Goal: Information Seeking & Learning: Learn about a topic

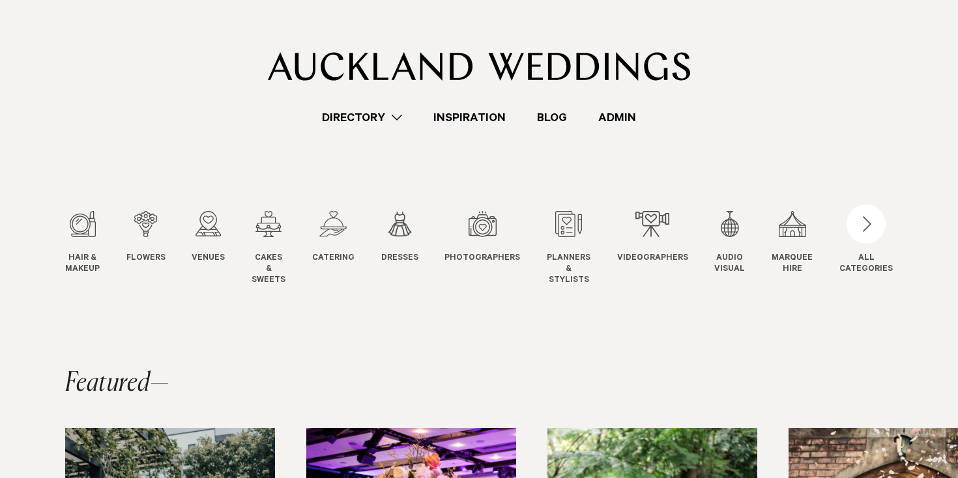
click at [361, 112] on link "Directory" at bounding box center [361, 118] width 111 height 18
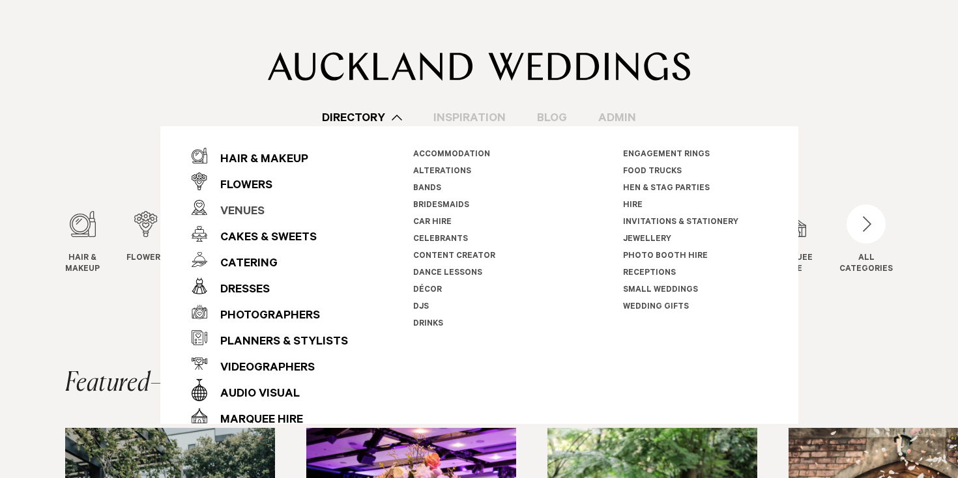
click at [224, 214] on div "Venues" at bounding box center [235, 212] width 57 height 26
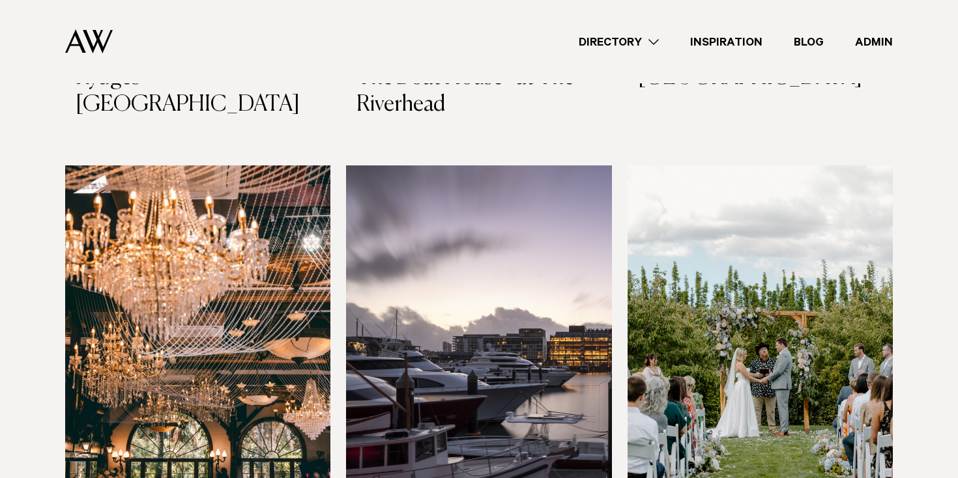
scroll to position [1510, 0]
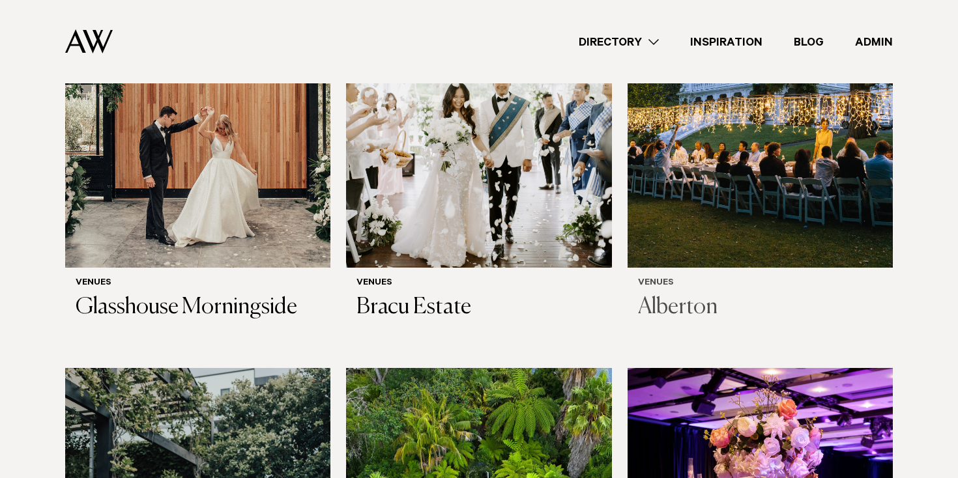
click at [769, 207] on img at bounding box center [759, 90] width 265 height 356
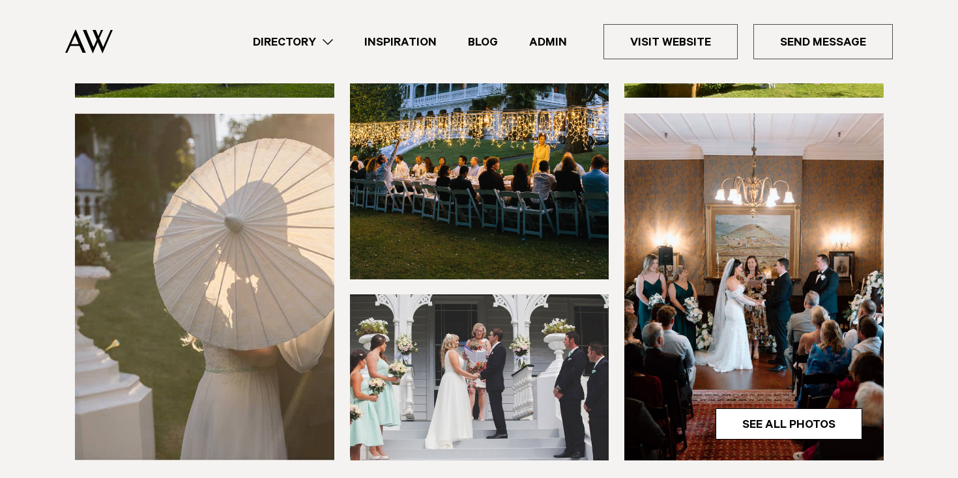
scroll to position [306, 0]
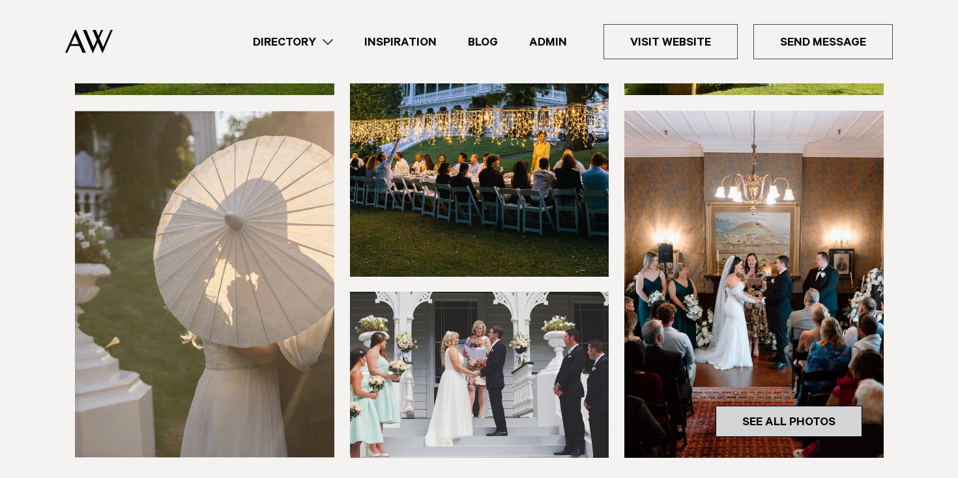
click at [747, 411] on link "See All Photos" at bounding box center [788, 421] width 147 height 31
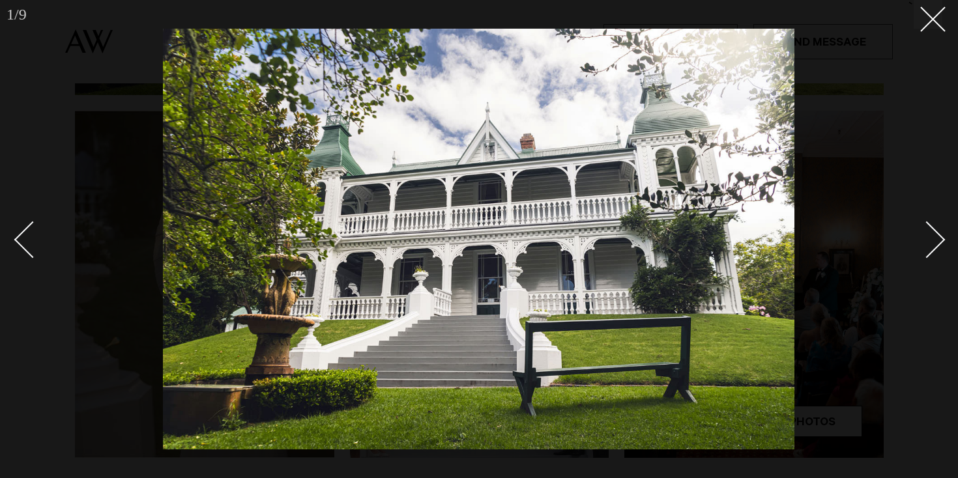
click at [942, 227] on div at bounding box center [479, 239] width 958 height 478
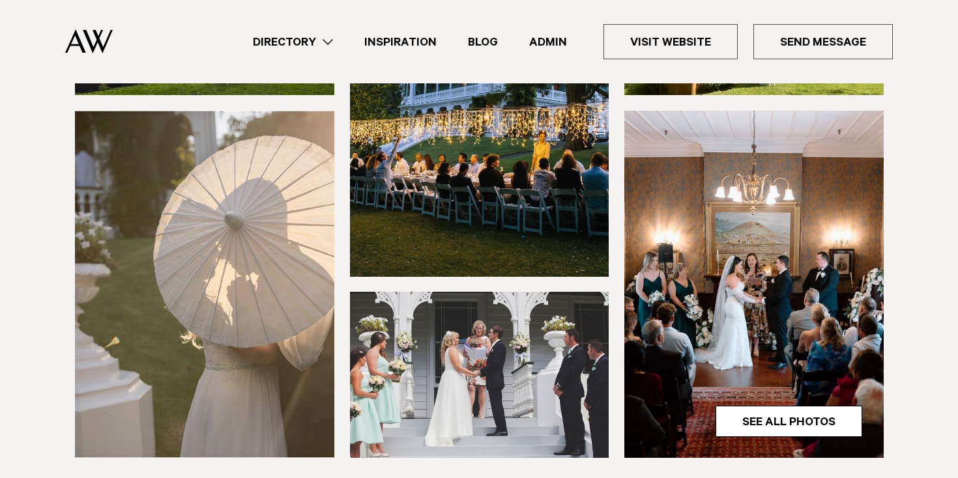
click at [939, 227] on div "1 / 9 `" at bounding box center [479, 239] width 958 height 478
click at [783, 431] on link "See All Photos" at bounding box center [788, 421] width 147 height 31
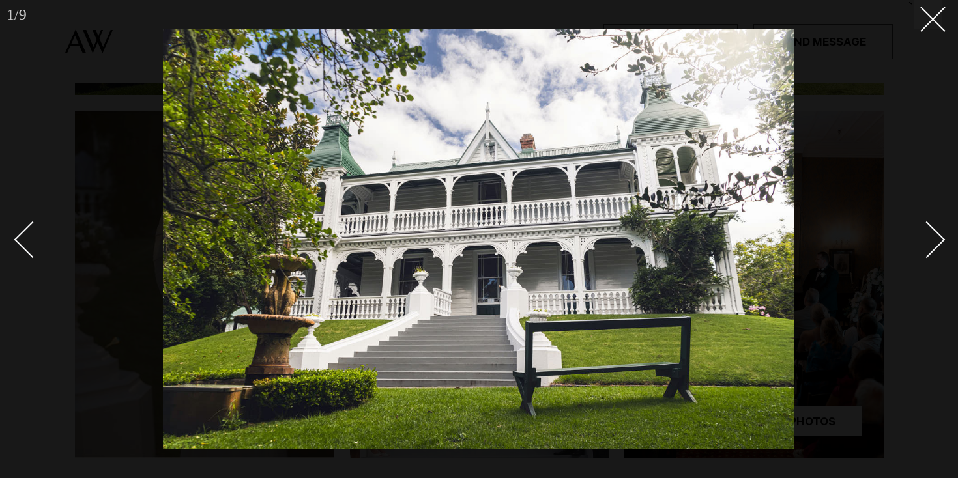
click at [932, 227] on div "Next slide" at bounding box center [926, 240] width 37 height 37
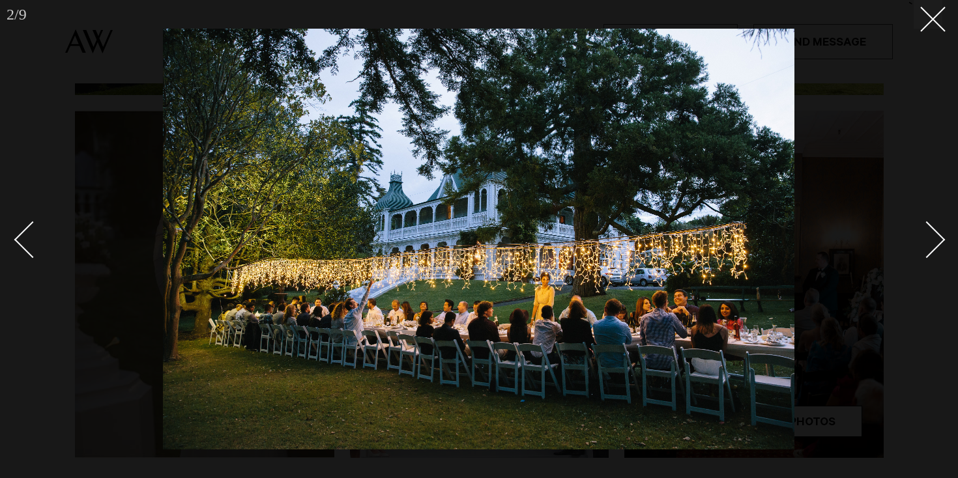
click at [932, 228] on div "Next slide" at bounding box center [926, 240] width 37 height 37
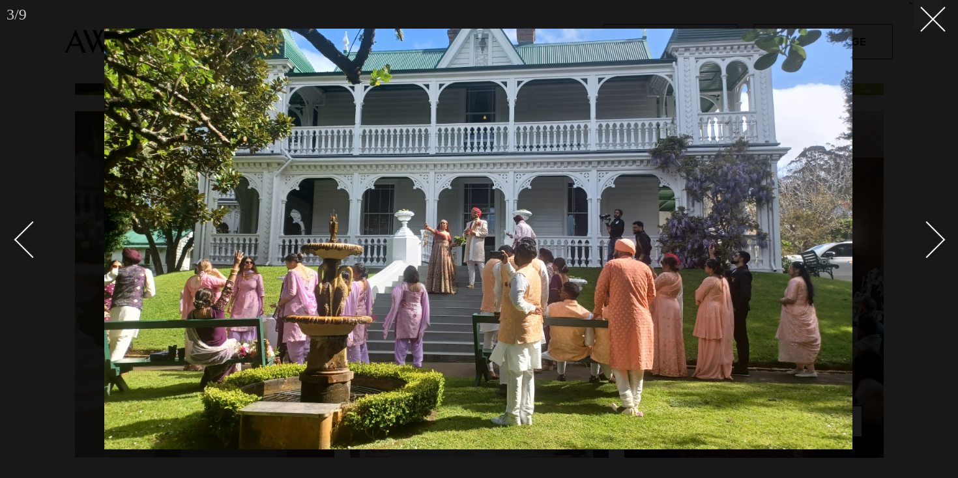
click at [932, 228] on div "Next slide" at bounding box center [926, 240] width 37 height 37
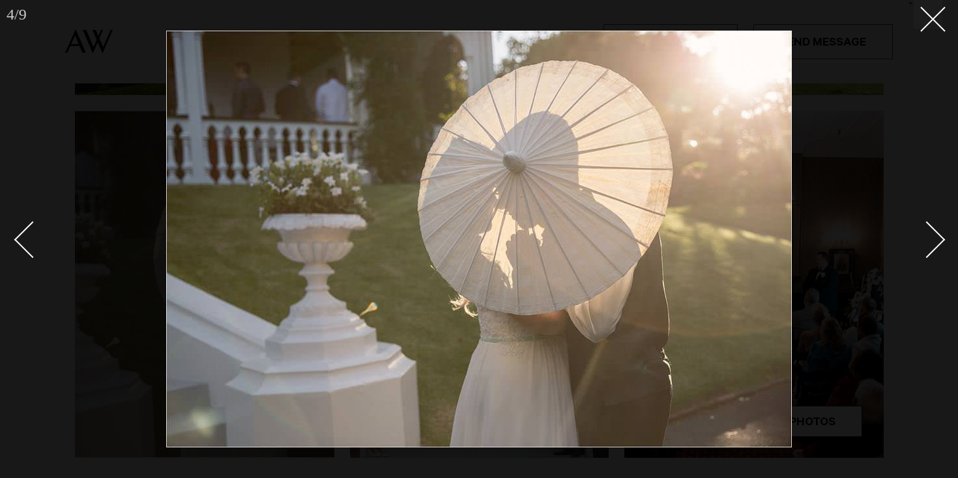
click at [932, 228] on div "Next slide" at bounding box center [926, 240] width 37 height 37
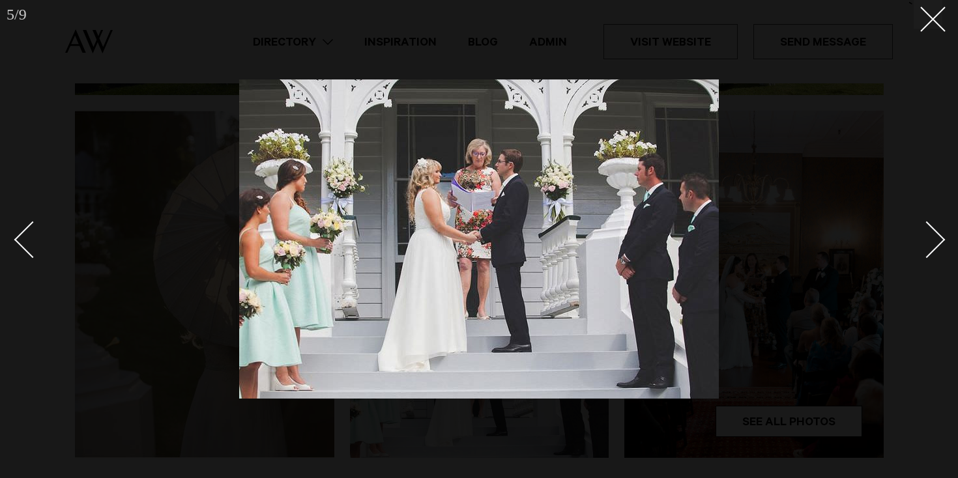
click at [932, 228] on div "Next slide" at bounding box center [926, 240] width 37 height 37
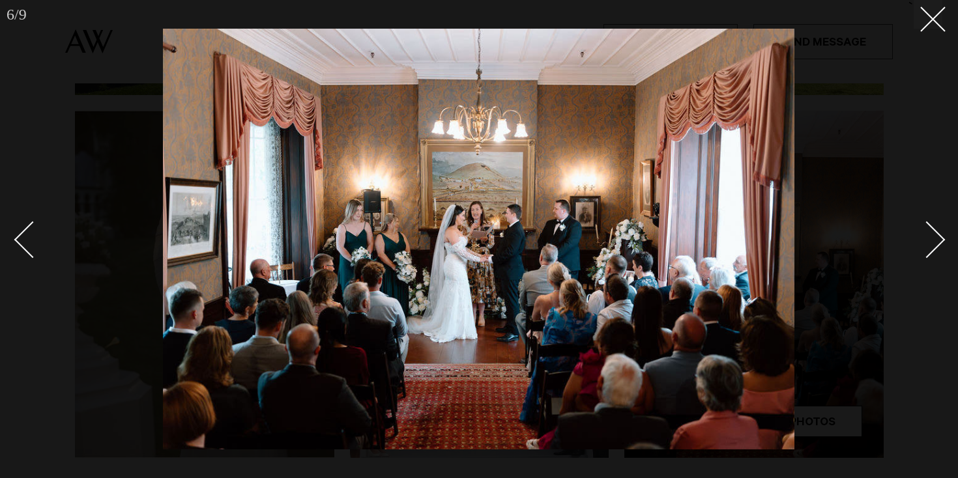
click at [932, 228] on div "Next slide" at bounding box center [926, 240] width 37 height 37
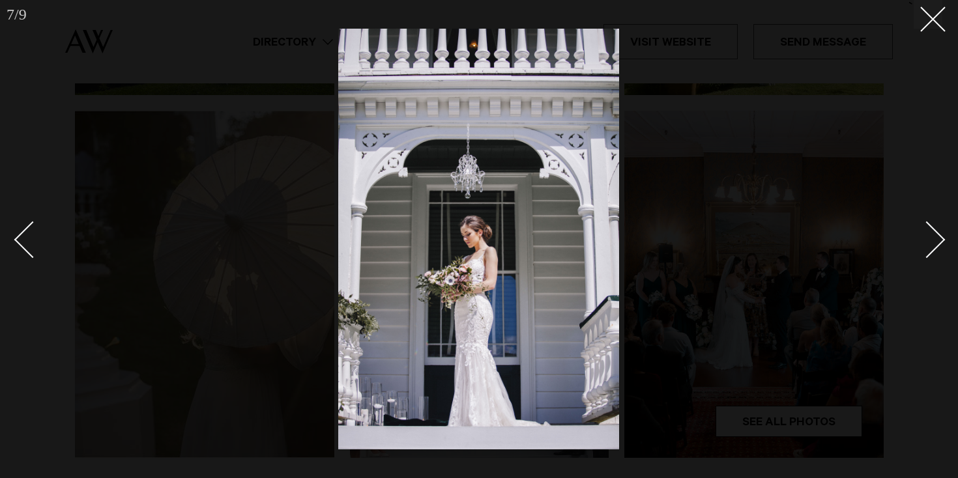
click at [932, 228] on div "Next slide" at bounding box center [926, 240] width 37 height 37
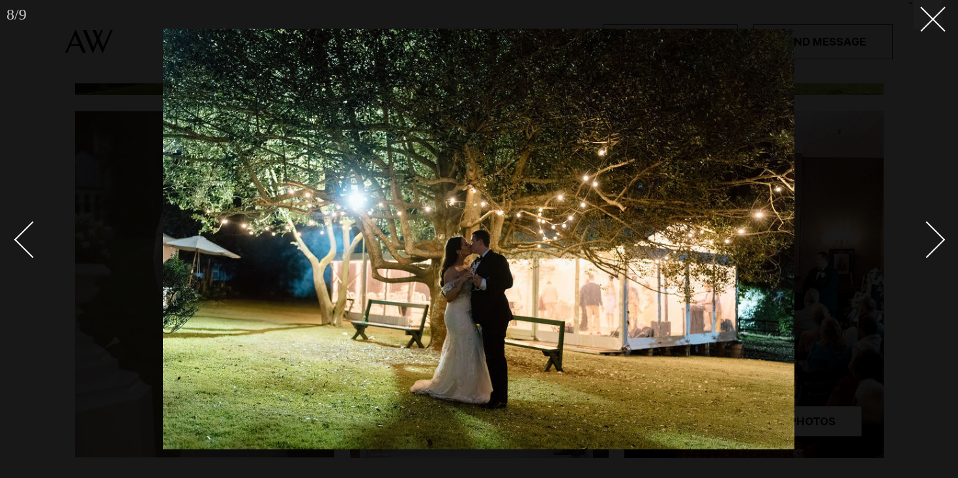
click at [932, 228] on div "Next slide" at bounding box center [926, 240] width 37 height 37
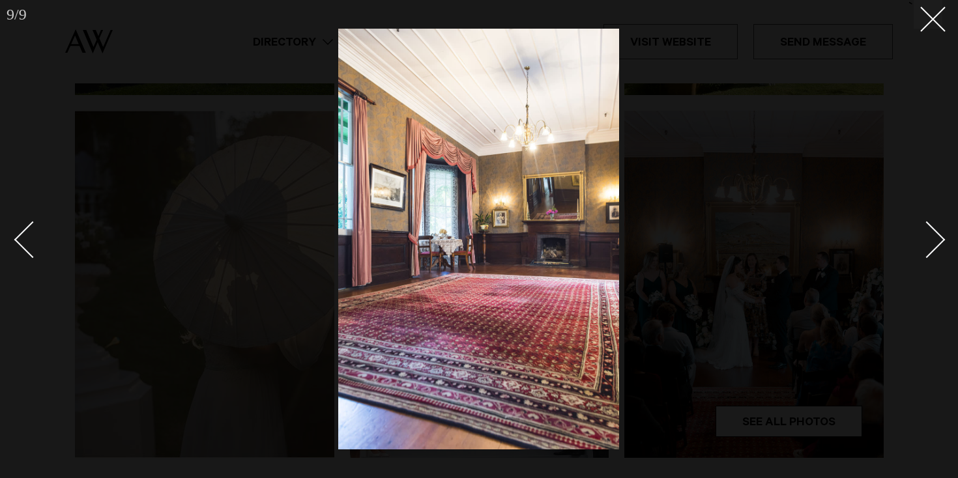
click at [932, 228] on div "Next slide" at bounding box center [926, 240] width 37 height 37
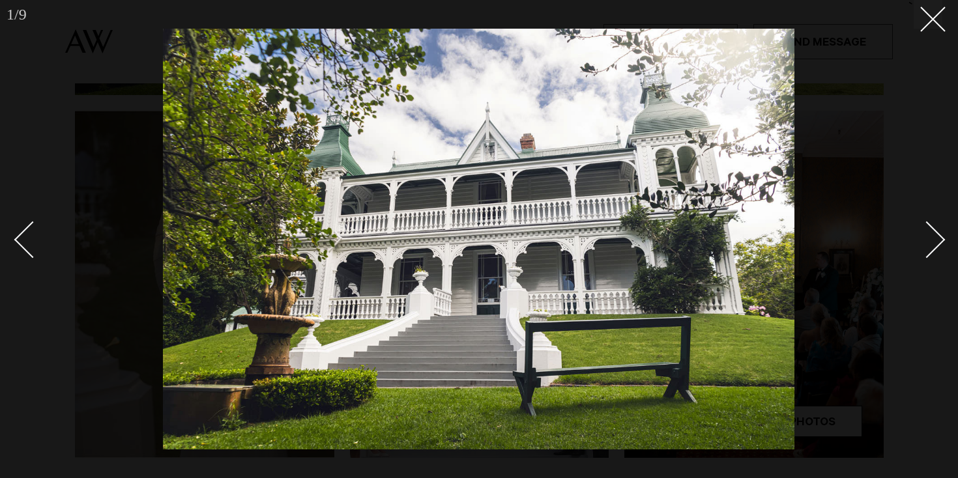
click at [932, 228] on div "Next slide" at bounding box center [926, 240] width 37 height 37
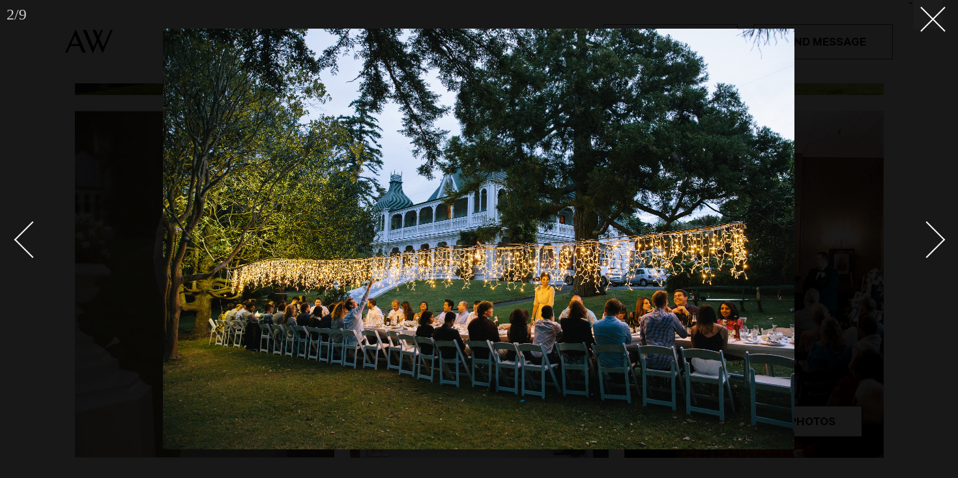
click at [932, 228] on div "Next slide" at bounding box center [926, 240] width 37 height 37
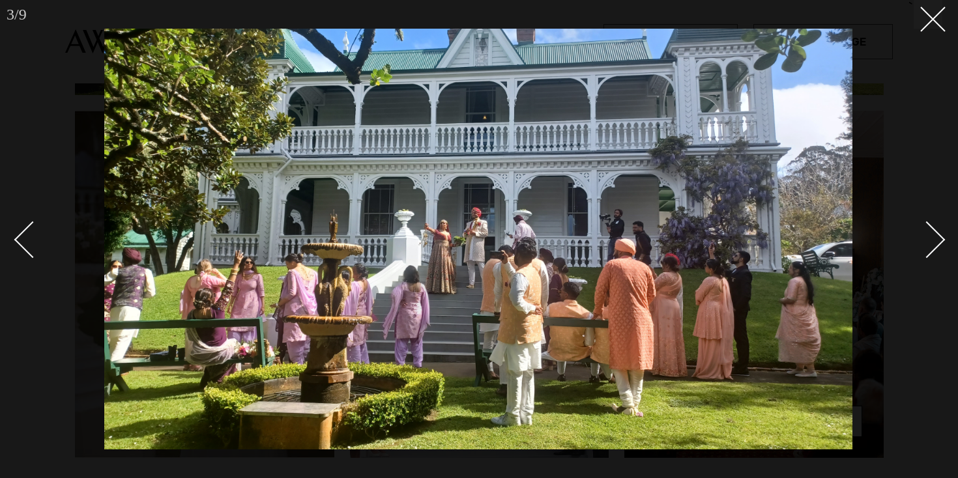
click at [932, 228] on div "Next slide" at bounding box center [926, 240] width 37 height 37
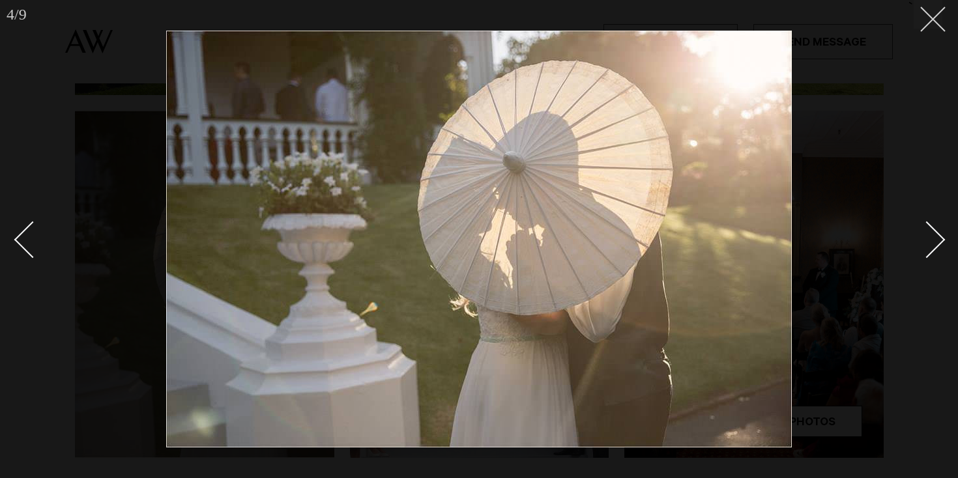
click at [938, 15] on line at bounding box center [933, 19] width 24 height 24
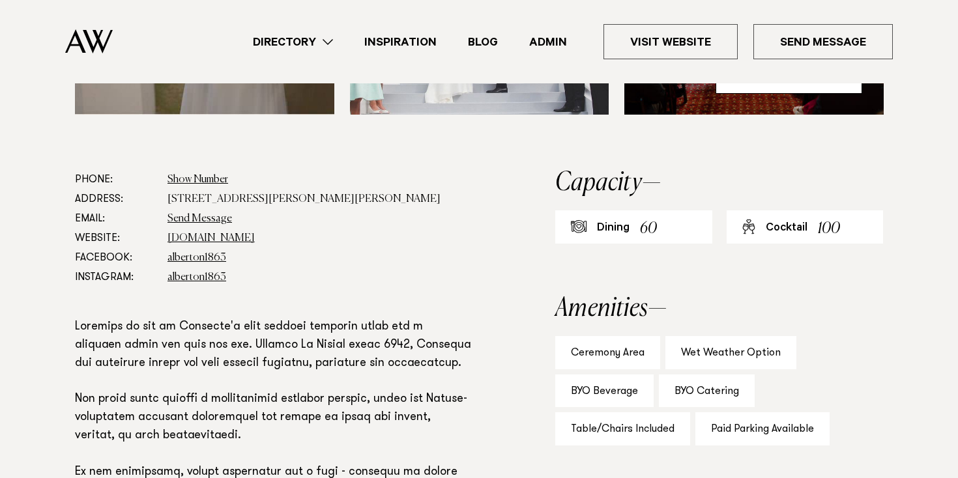
scroll to position [645, 0]
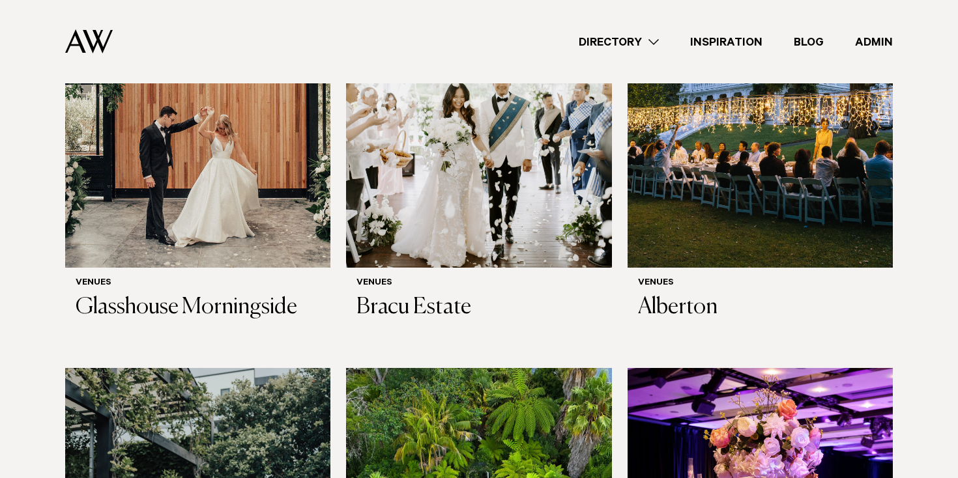
scroll to position [1054, 0]
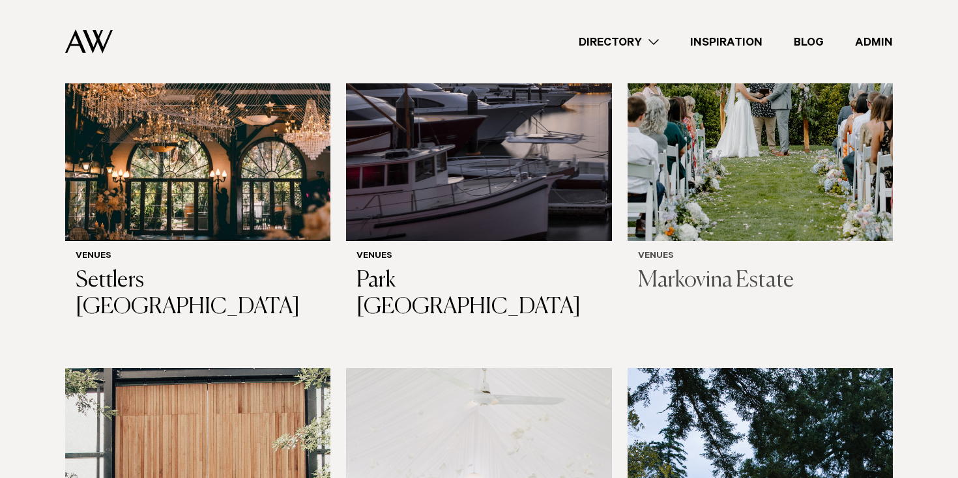
click at [734, 204] on img at bounding box center [759, 63] width 265 height 356
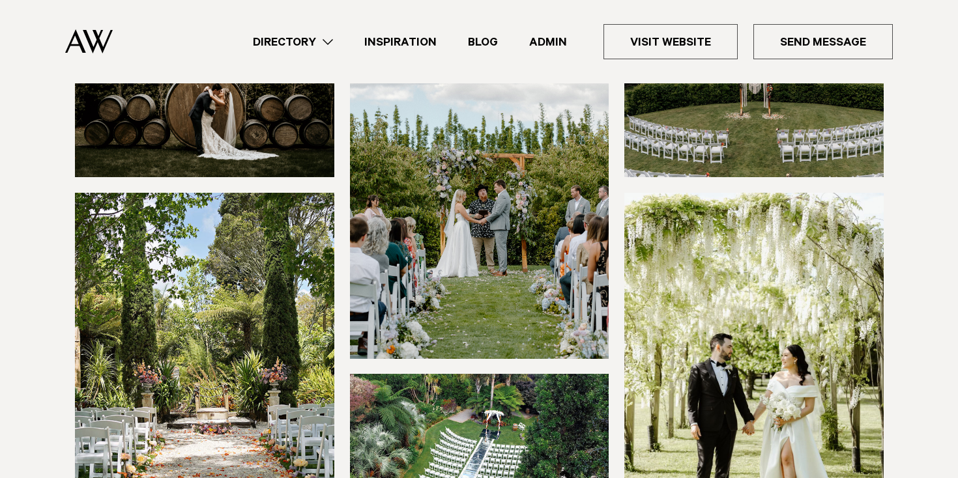
scroll to position [220, 0]
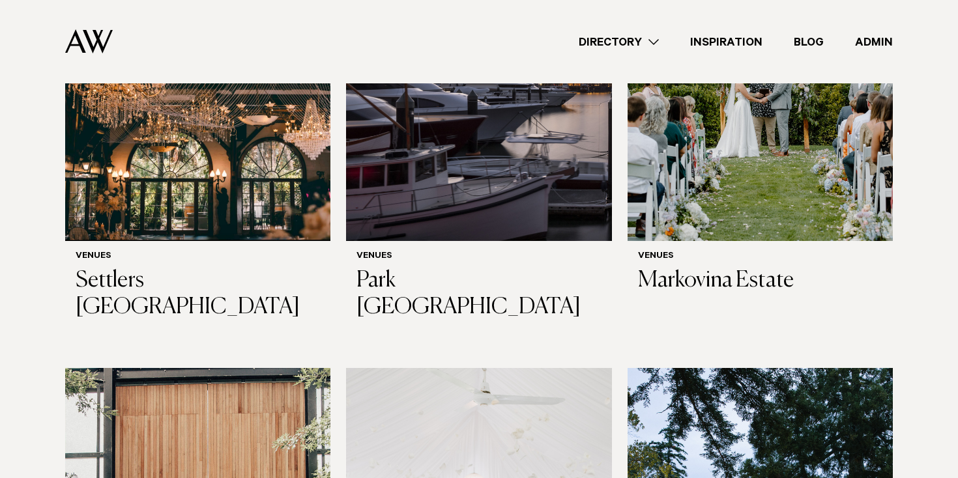
scroll to position [598, 0]
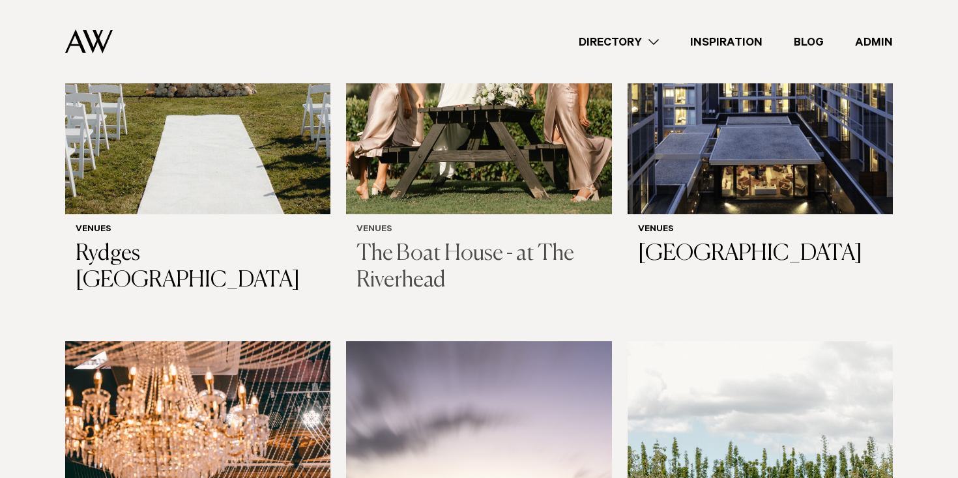
click at [449, 137] on img at bounding box center [478, 37] width 265 height 356
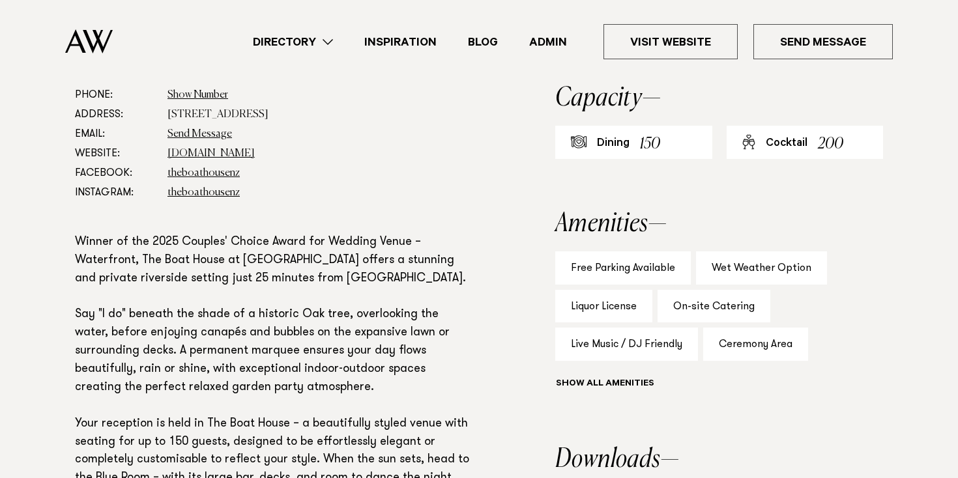
scroll to position [774, 0]
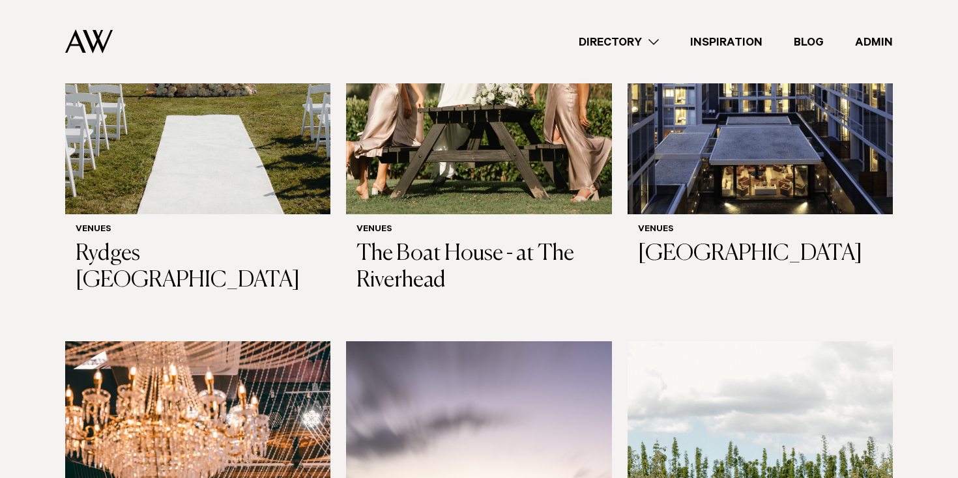
scroll to position [5722, 0]
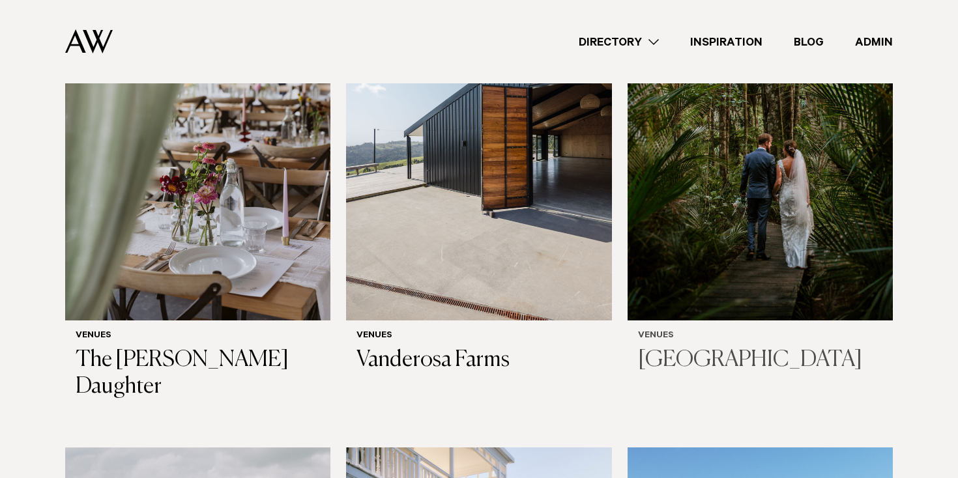
click at [742, 143] on img at bounding box center [759, 143] width 265 height 356
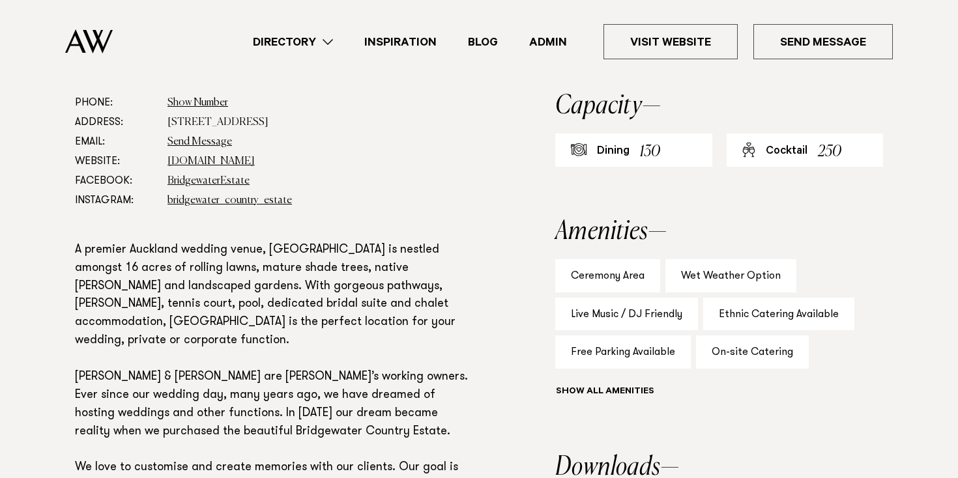
scroll to position [725, 0]
drag, startPoint x: 248, startPoint y: 169, endPoint x: 277, endPoint y: 174, distance: 29.0
click at [276, 133] on dd "[STREET_ADDRESS]" at bounding box center [319, 123] width 304 height 20
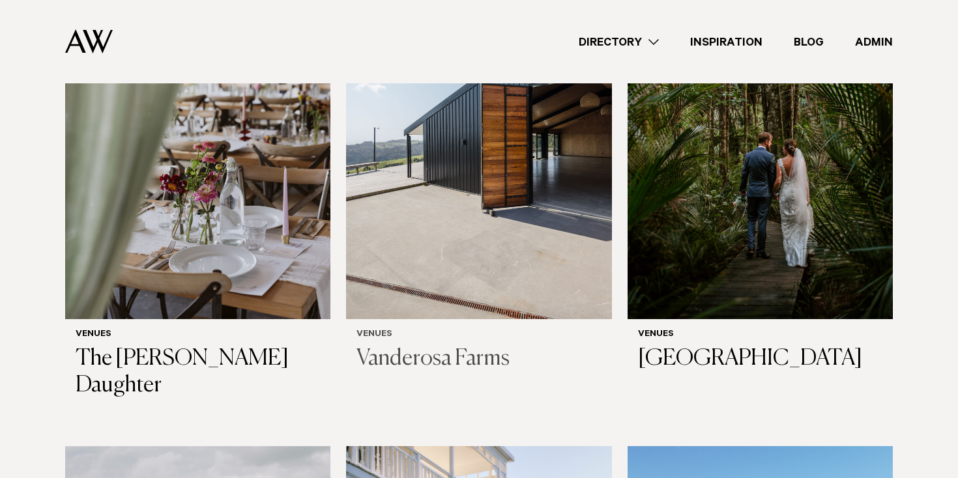
scroll to position [1054, 0]
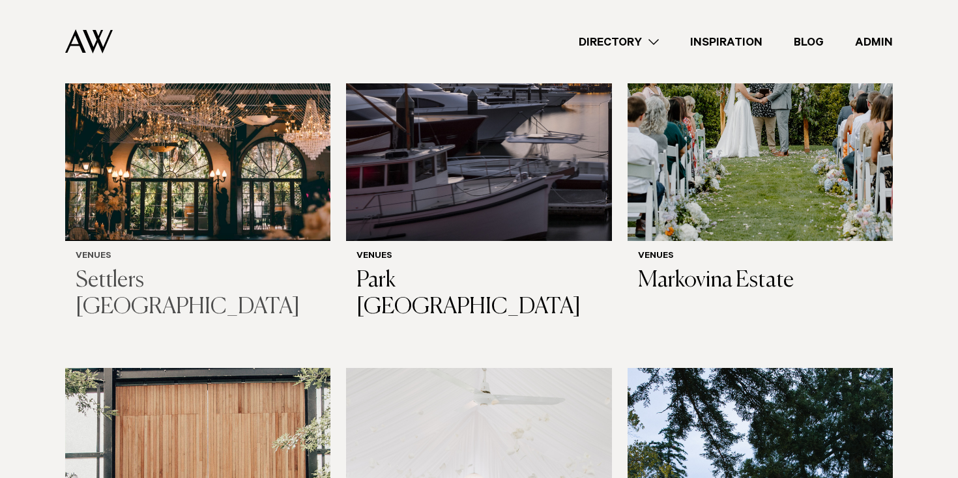
click at [250, 132] on img at bounding box center [197, 63] width 265 height 356
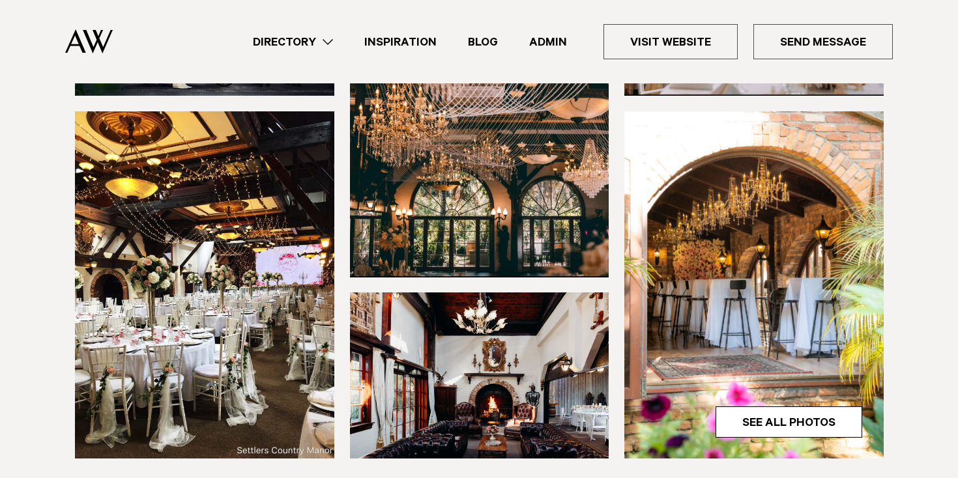
scroll to position [365, 0]
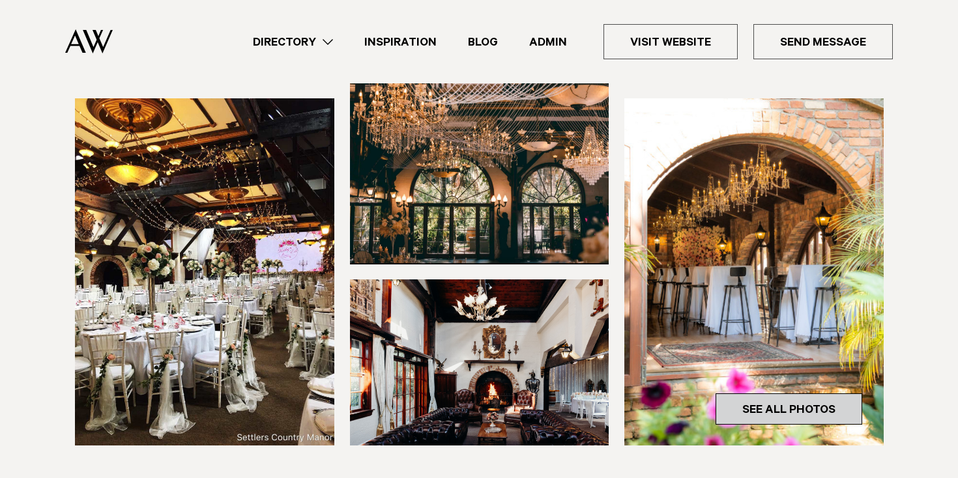
click at [831, 394] on link "See All Photos" at bounding box center [788, 409] width 147 height 31
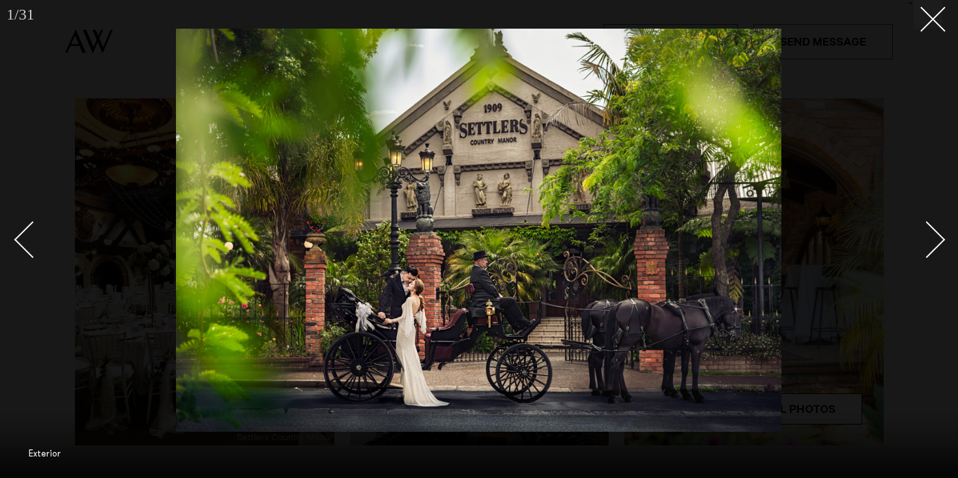
click at [928, 241] on div "Next slide" at bounding box center [926, 240] width 37 height 37
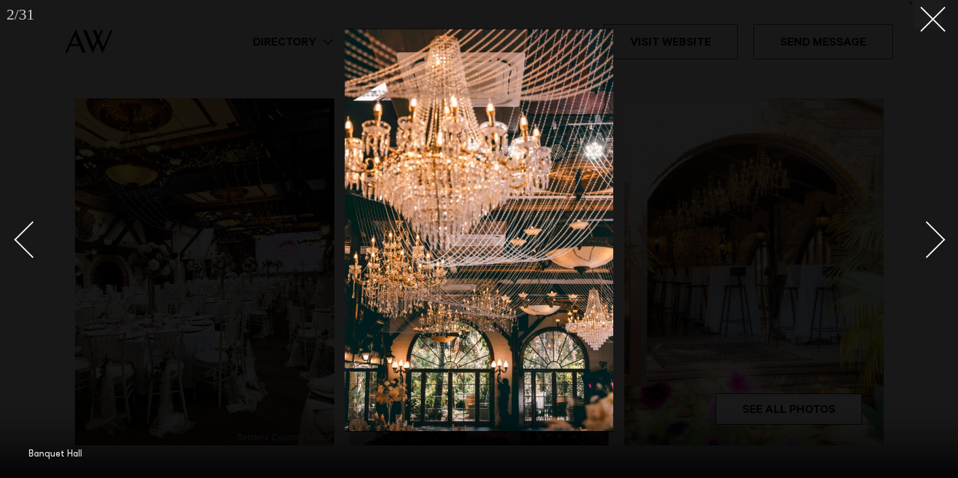
click at [938, 242] on div "Next slide" at bounding box center [926, 240] width 37 height 37
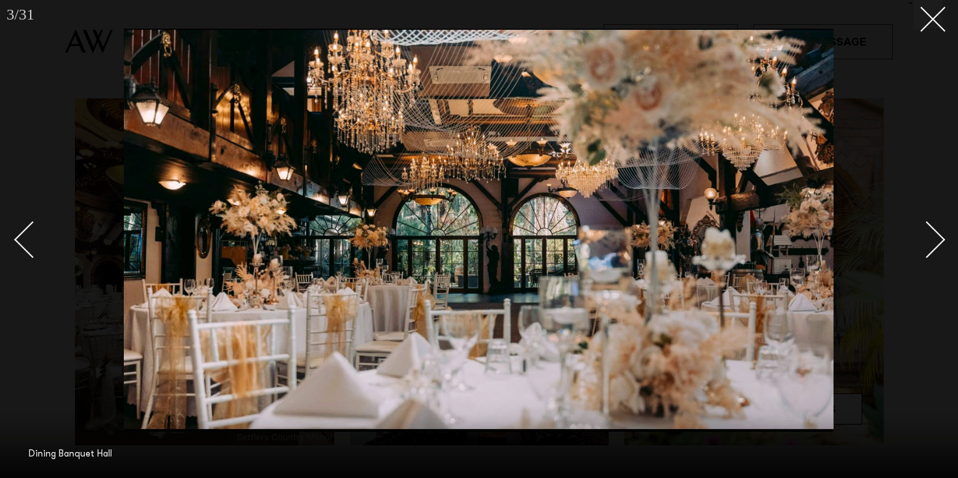
click at [939, 243] on div "Next slide" at bounding box center [926, 240] width 37 height 37
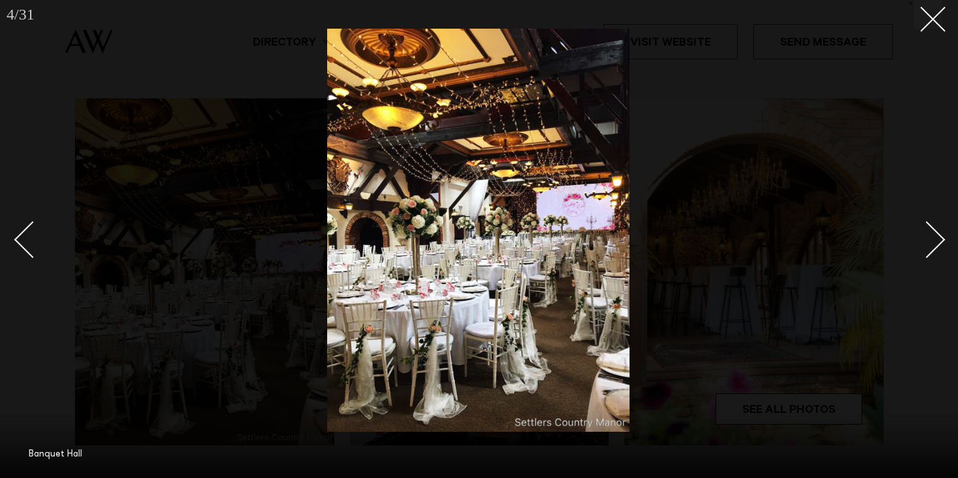
click at [940, 244] on div "Next slide" at bounding box center [926, 240] width 37 height 37
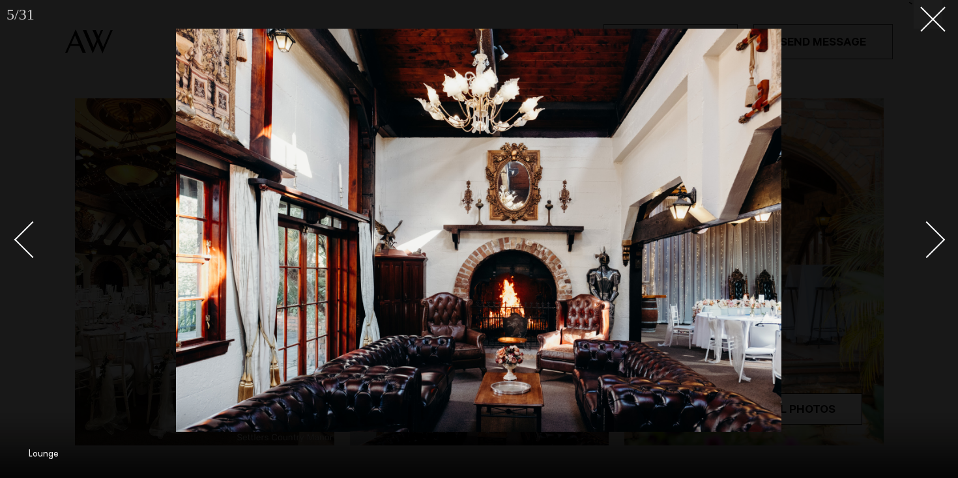
click at [940, 244] on div "Next slide" at bounding box center [926, 240] width 37 height 37
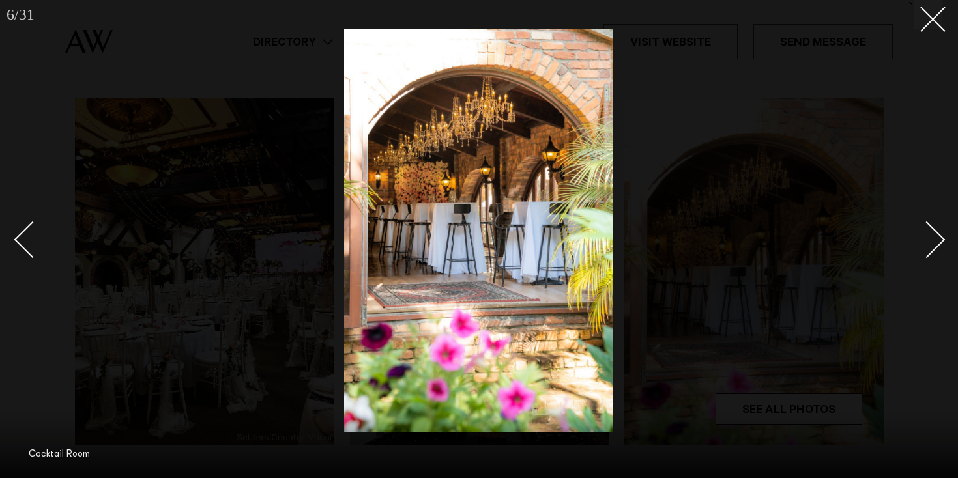
click at [940, 244] on div "Next slide" at bounding box center [926, 240] width 37 height 37
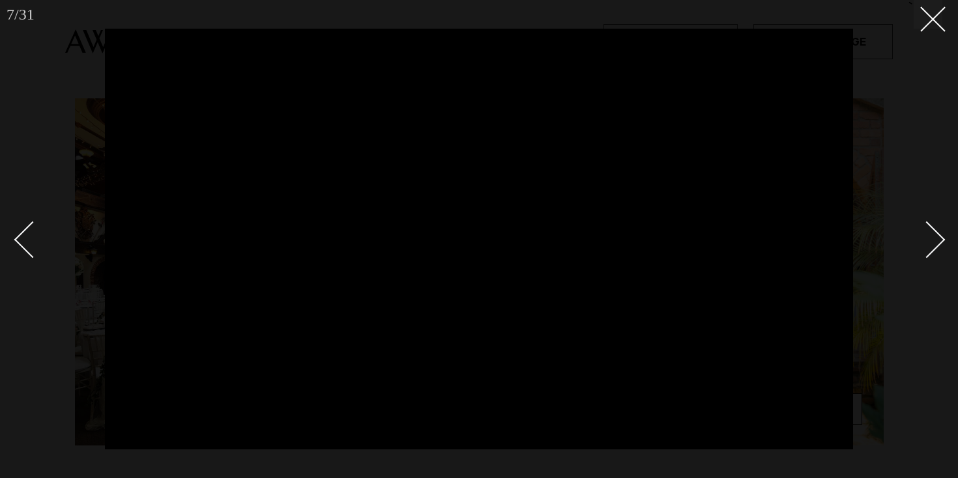
click at [940, 244] on div "Next slide" at bounding box center [926, 240] width 37 height 37
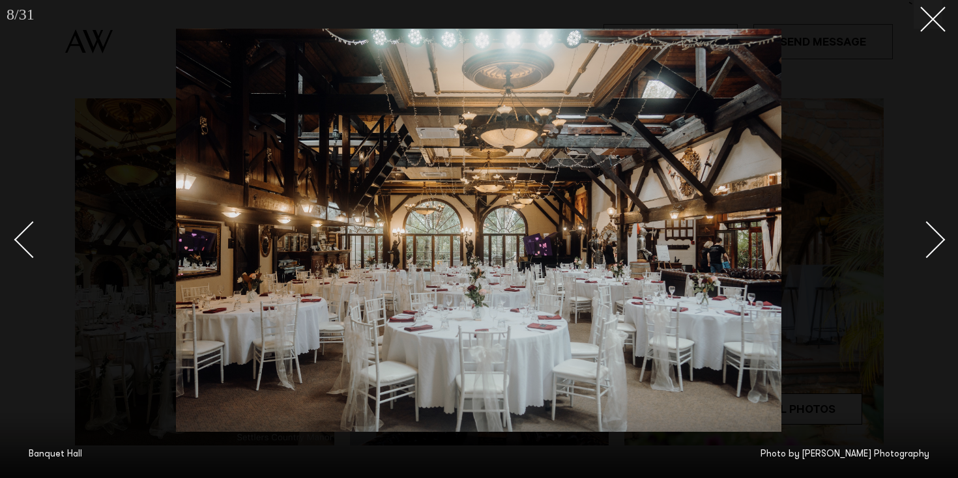
click at [940, 244] on div "Next slide" at bounding box center [926, 240] width 37 height 37
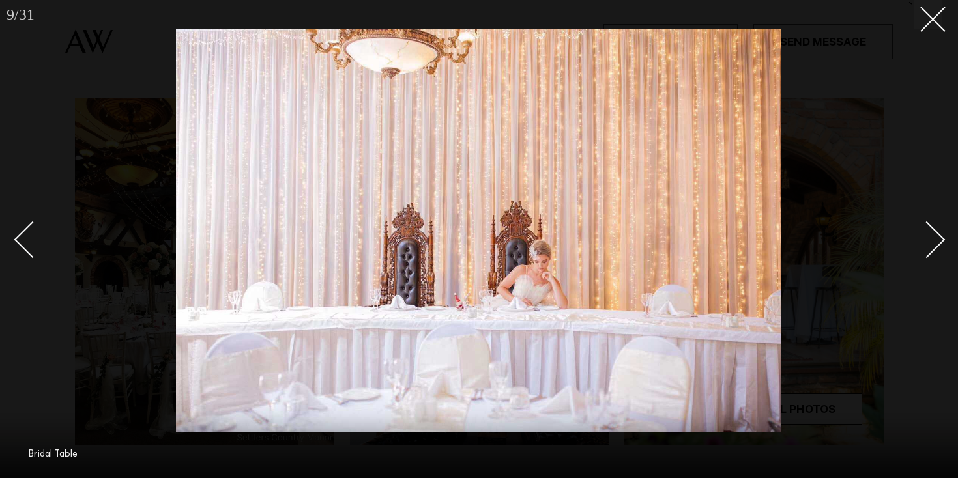
click at [940, 244] on div "Next slide" at bounding box center [926, 240] width 37 height 37
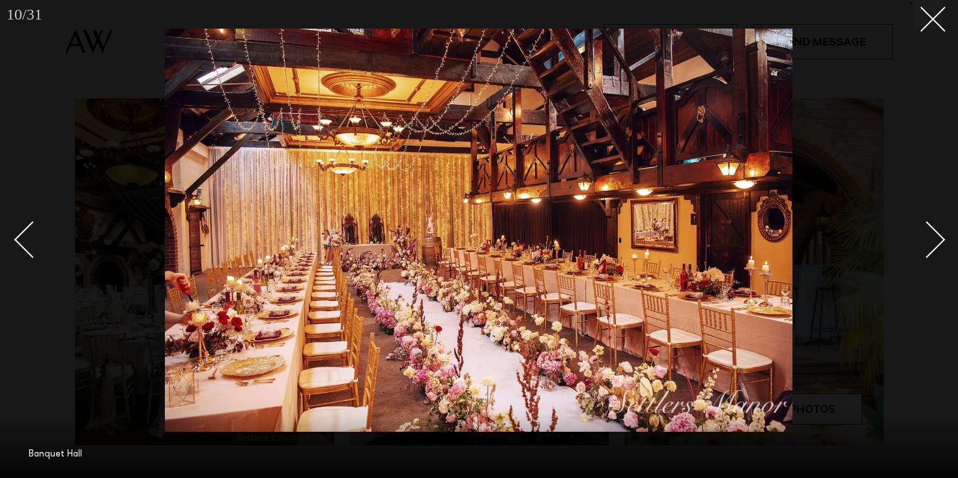
click at [940, 244] on div "Next slide" at bounding box center [926, 240] width 37 height 37
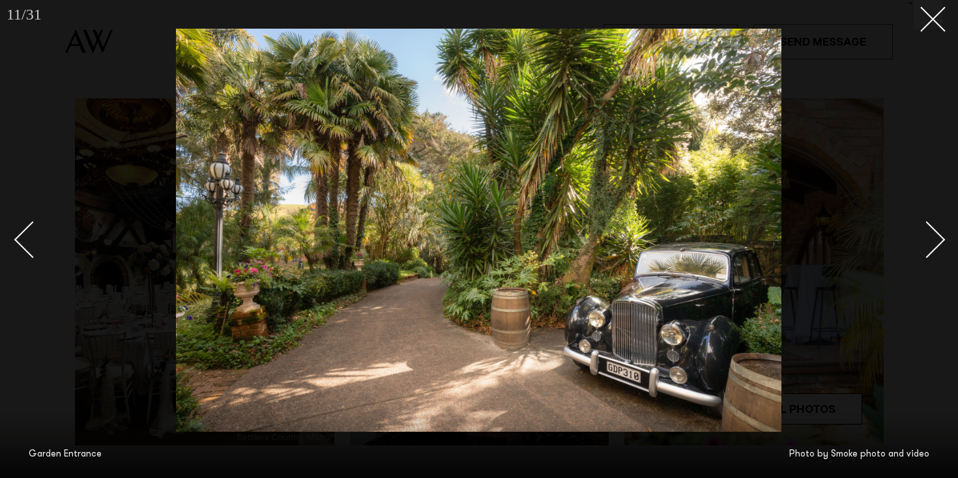
click at [940, 244] on div "Next slide" at bounding box center [926, 240] width 37 height 37
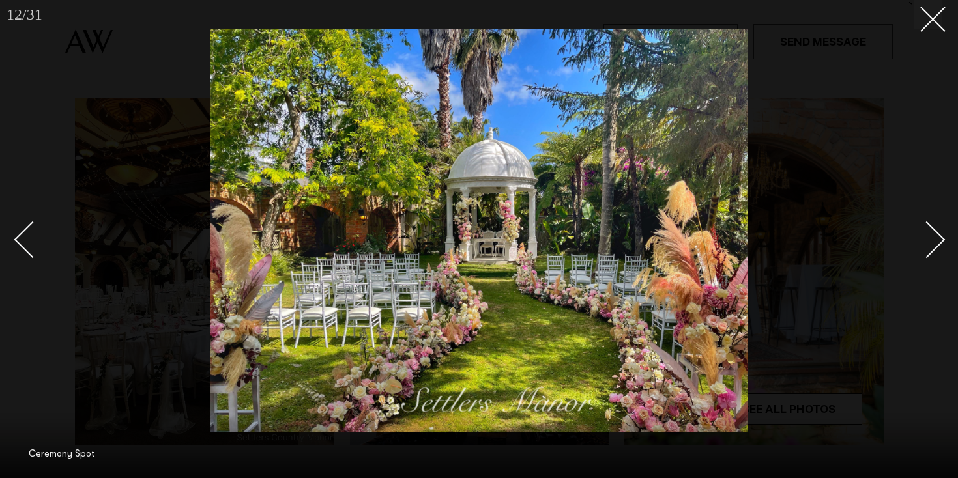
click at [940, 244] on div "Next slide" at bounding box center [926, 240] width 37 height 37
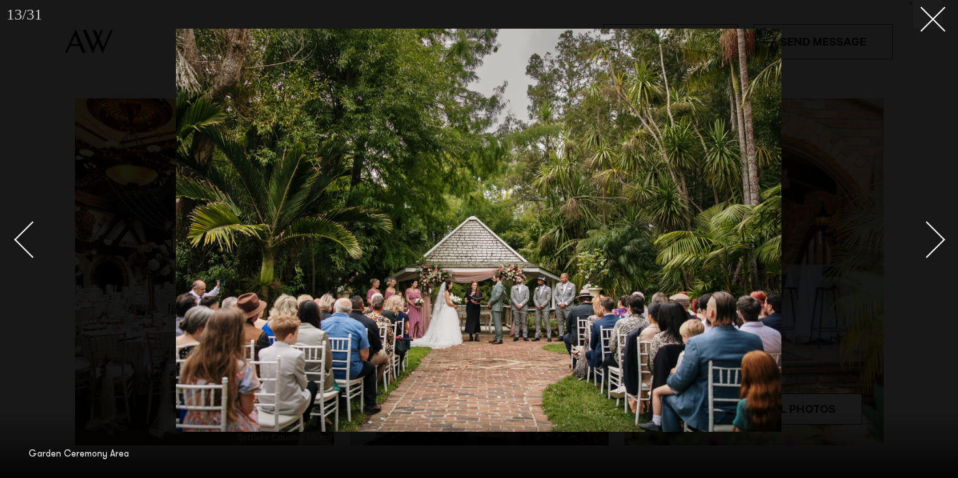
click at [934, 31] on div at bounding box center [479, 239] width 958 height 478
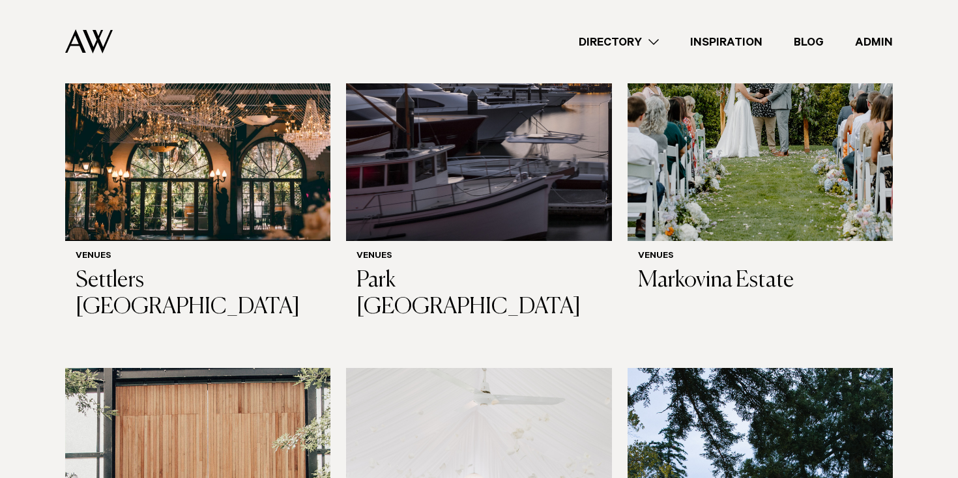
scroll to position [2878, 0]
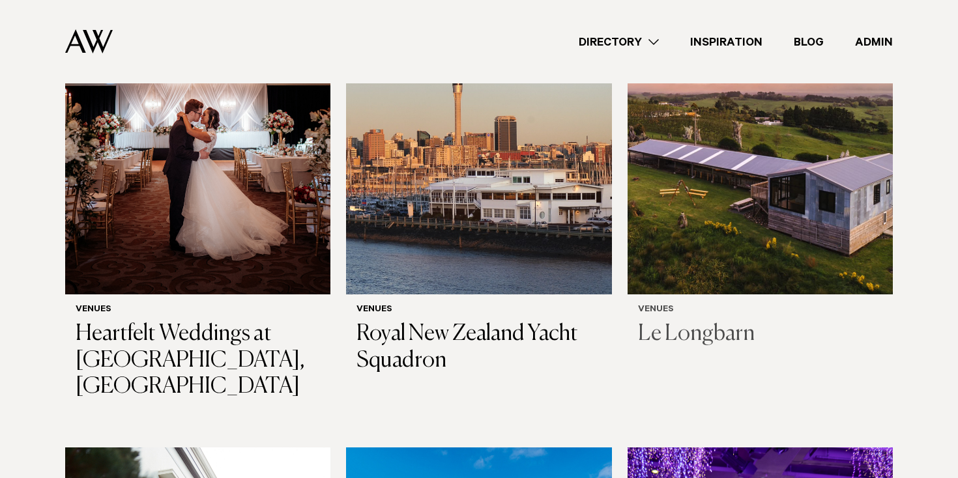
click at [634, 127] on img at bounding box center [759, 117] width 265 height 356
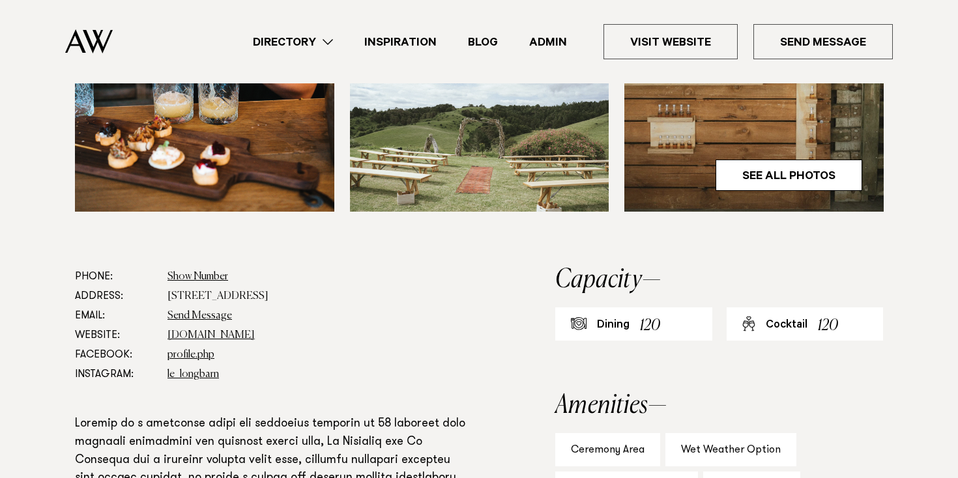
scroll to position [549, 0]
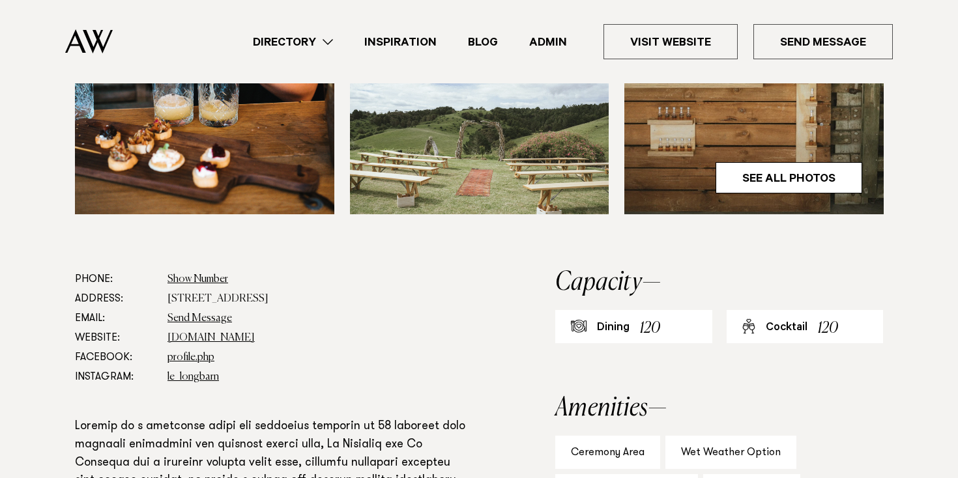
drag, startPoint x: 165, startPoint y: 297, endPoint x: 319, endPoint y: 294, distance: 153.8
click at [319, 294] on dl "Phone: Show Number 021 440 002 Address: [STREET_ADDRESS] Email: Send Message We…" at bounding box center [273, 328] width 396 height 117
copy dd "[STREET_ADDRESS]"
